Goal: Transaction & Acquisition: Download file/media

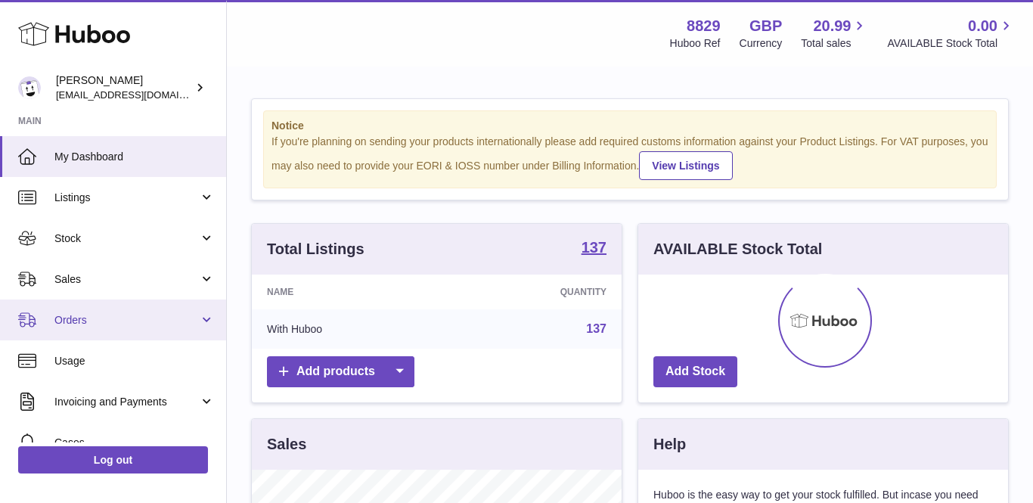
scroll to position [236, 370]
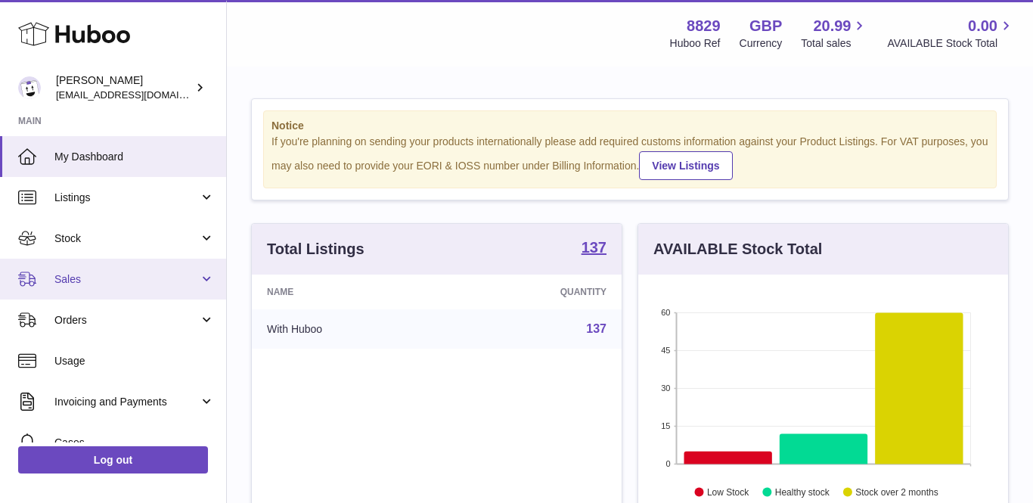
click at [105, 290] on link "Sales" at bounding box center [113, 279] width 226 height 41
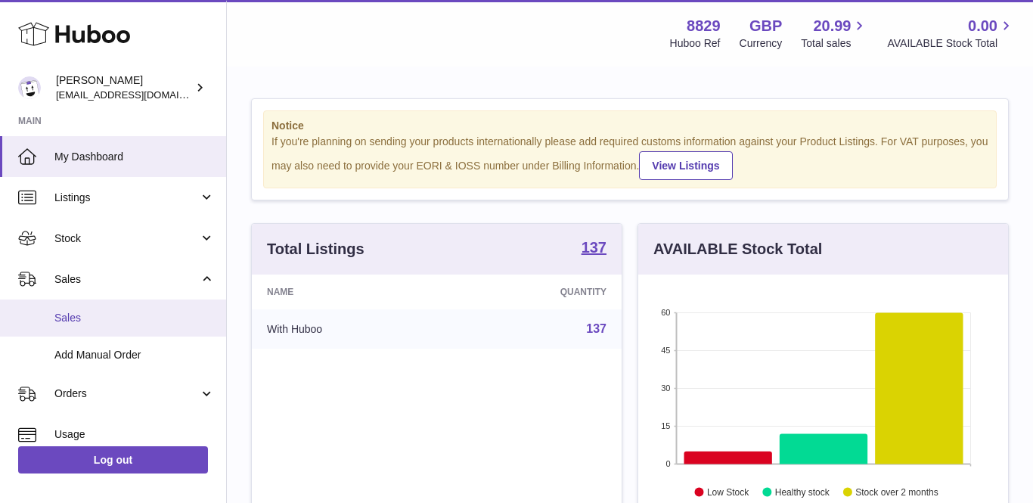
click at [92, 311] on span "Sales" at bounding box center [134, 318] width 160 height 14
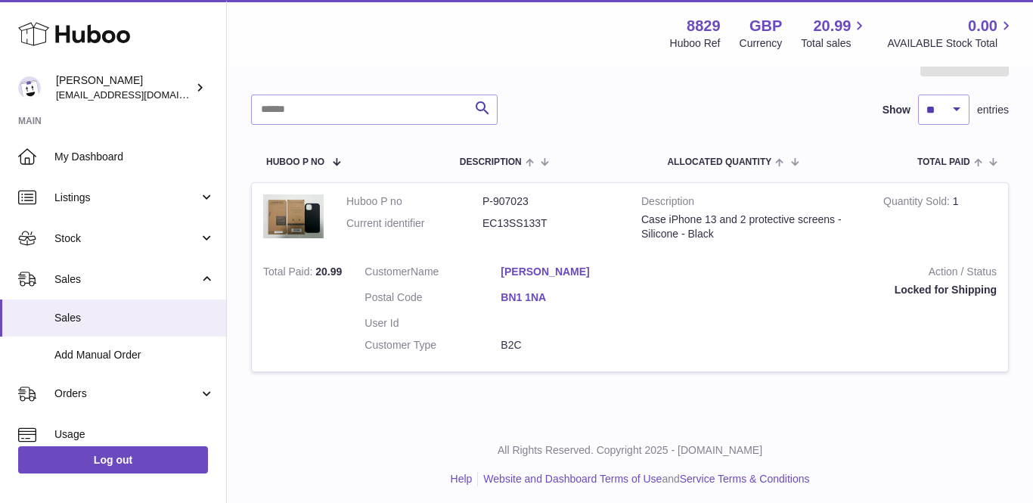
scroll to position [173, 0]
click at [549, 272] on link "Finn Thomas" at bounding box center [569, 272] width 136 height 14
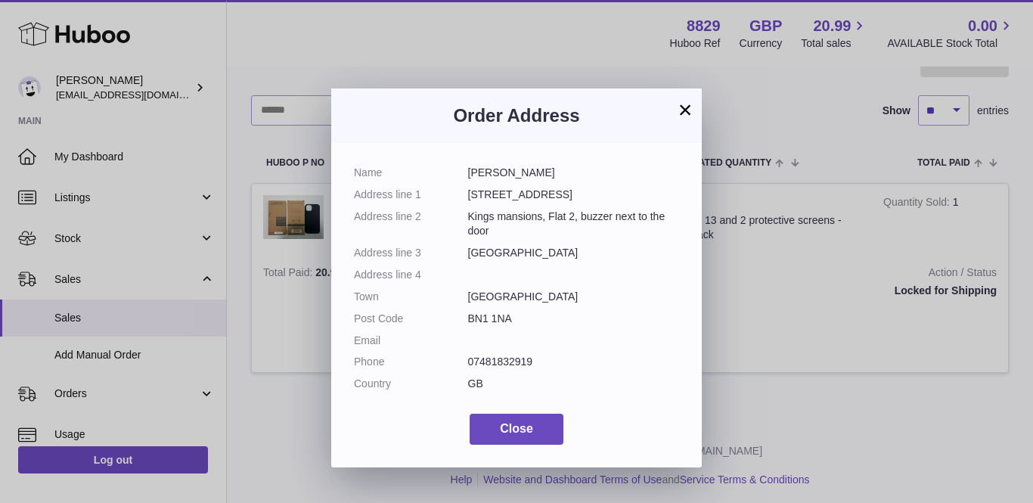
drag, startPoint x: 538, startPoint y: 167, endPoint x: 466, endPoint y: 166, distance: 71.9
click at [466, 166] on dl "Name Finn Thomas Address line 1 54-55 Kings Road Address line 2 Kings mansions,…" at bounding box center [516, 282] width 325 height 233
copy dl "Finn Thomas"
click at [680, 119] on div "×" at bounding box center [685, 110] width 18 height 18
click at [684, 110] on button "×" at bounding box center [685, 110] width 18 height 18
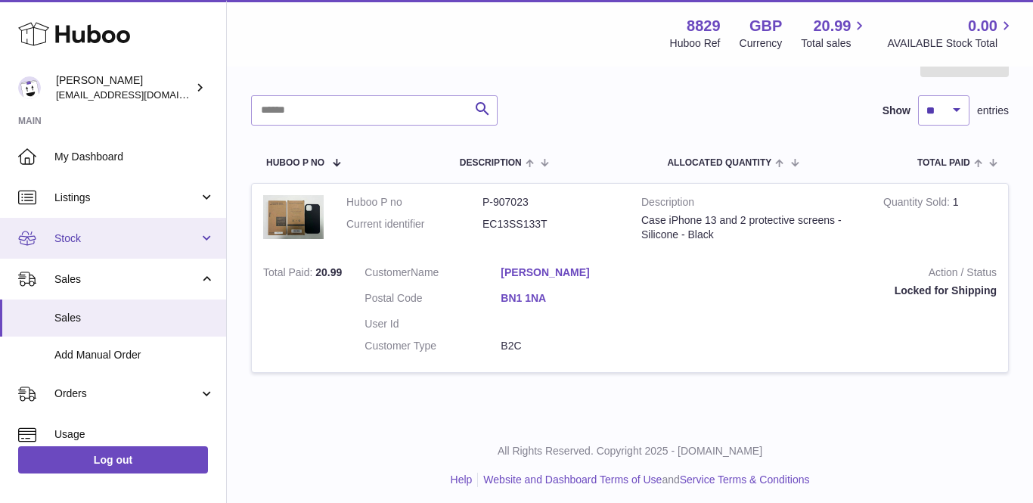
click at [84, 247] on link "Stock" at bounding box center [113, 238] width 226 height 41
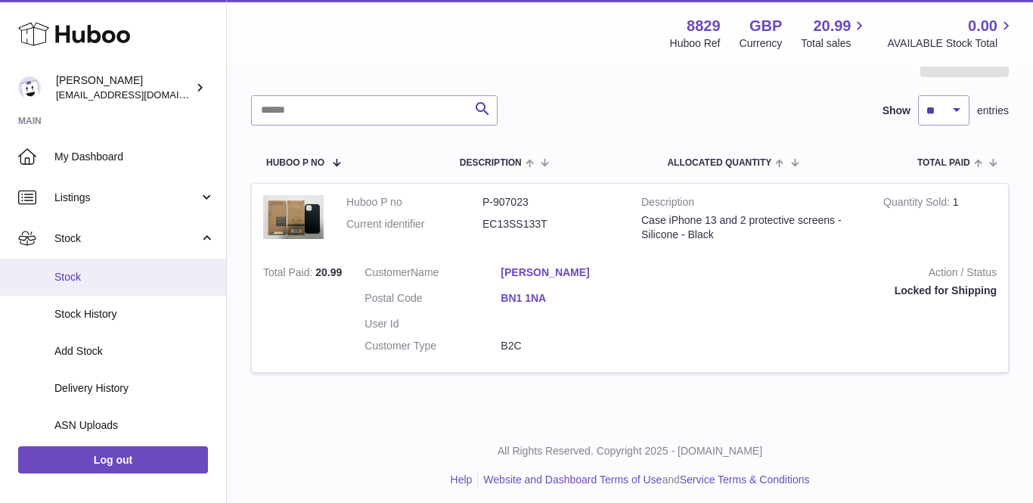
click at [81, 275] on span "Stock" at bounding box center [134, 277] width 160 height 14
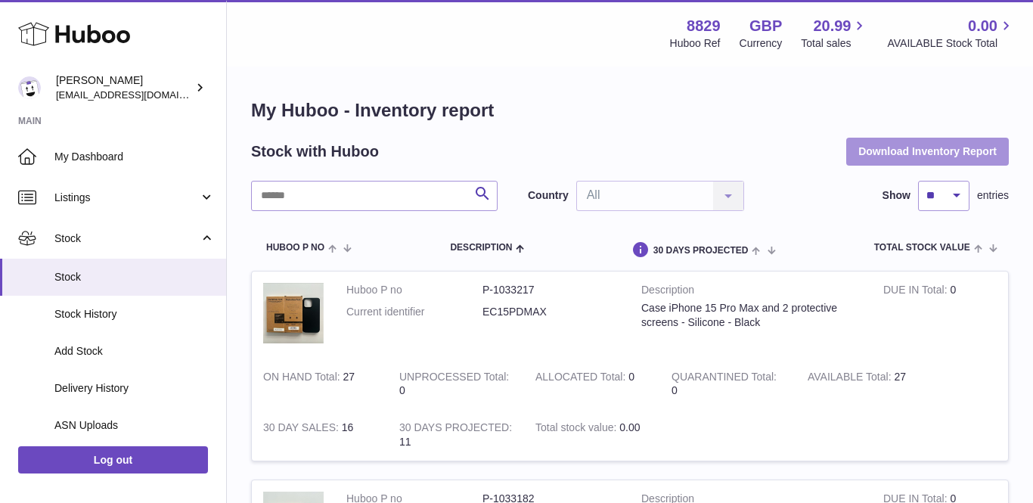
click at [939, 151] on button "Download Inventory Report" at bounding box center [927, 151] width 163 height 27
